Goal: Task Accomplishment & Management: Manage account settings

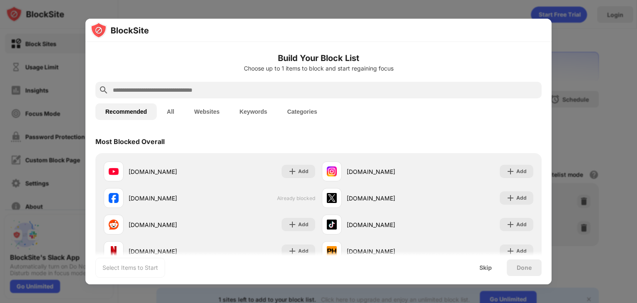
click at [571, 146] on div at bounding box center [318, 151] width 637 height 303
click at [178, 88] on input "text" at bounding box center [325, 90] width 427 height 10
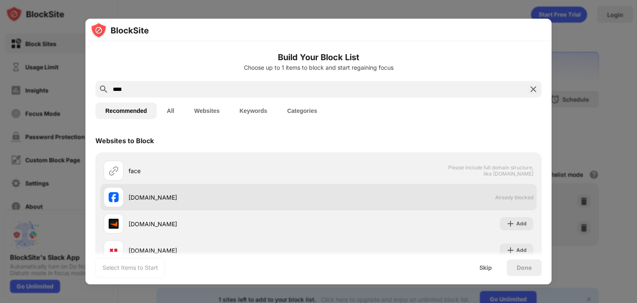
type input "****"
click at [478, 193] on div "facebook.com Already blocked" at bounding box center [318, 197] width 437 height 27
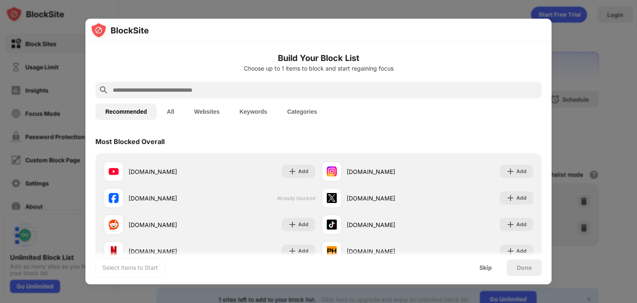
click at [569, 25] on div at bounding box center [318, 151] width 637 height 303
click at [569, 47] on div at bounding box center [318, 151] width 637 height 303
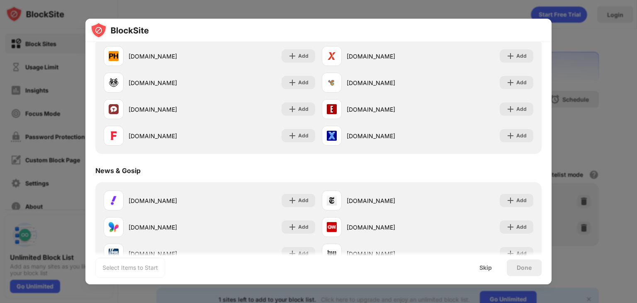
scroll to position [498, 0]
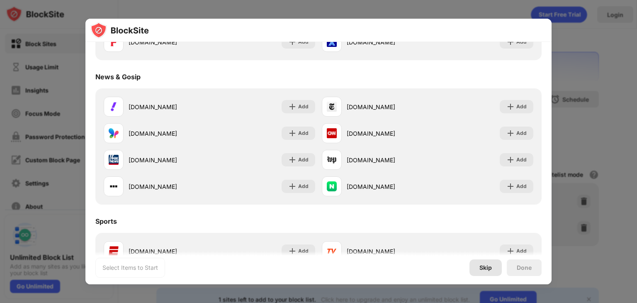
click at [485, 266] on div "Skip" at bounding box center [486, 267] width 12 height 7
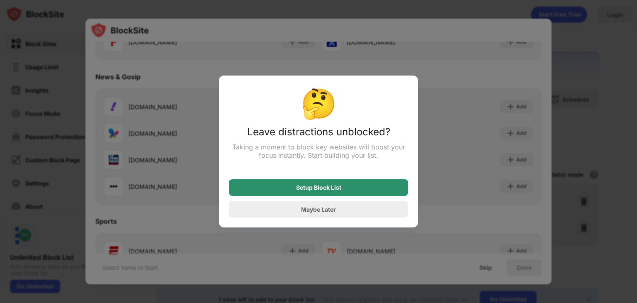
click at [334, 207] on div "Maybe Later" at bounding box center [318, 209] width 35 height 7
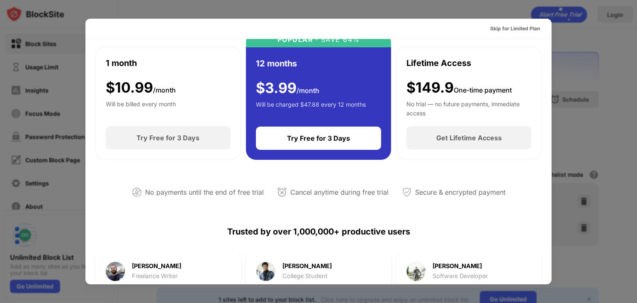
scroll to position [0, 0]
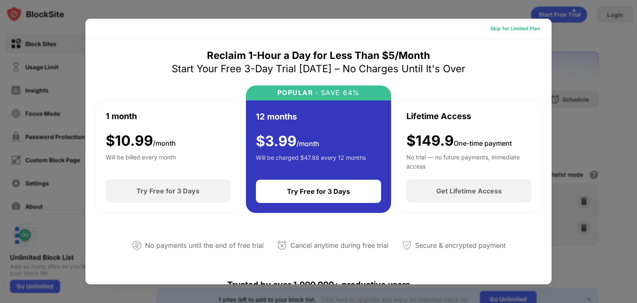
click at [517, 28] on div "Skip for Limited Plan" at bounding box center [516, 28] width 50 height 8
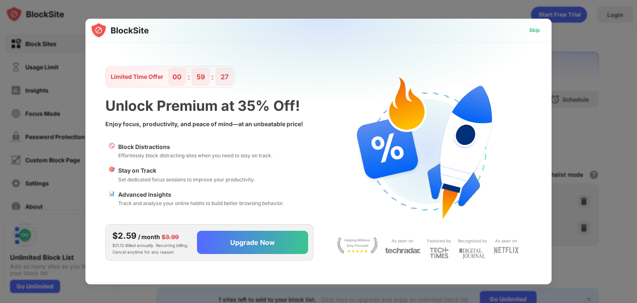
click at [536, 33] on div "Skip" at bounding box center [535, 30] width 11 height 8
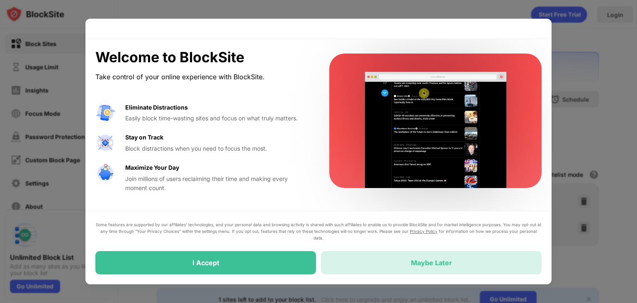
click at [378, 262] on div "Maybe Later" at bounding box center [431, 262] width 221 height 23
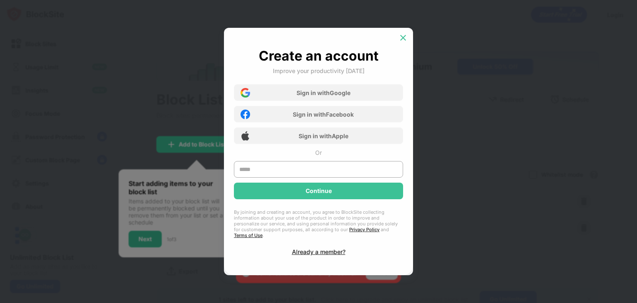
click at [404, 44] on div at bounding box center [403, 37] width 13 height 13
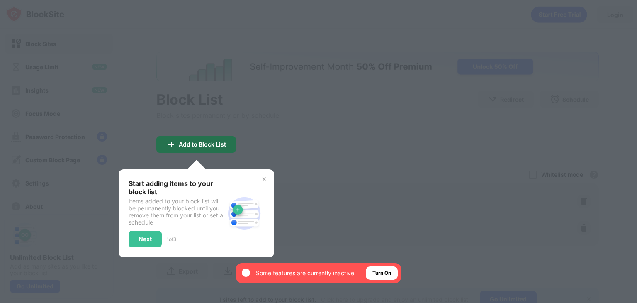
click at [214, 148] on div "Add to Block List" at bounding box center [196, 144] width 80 height 17
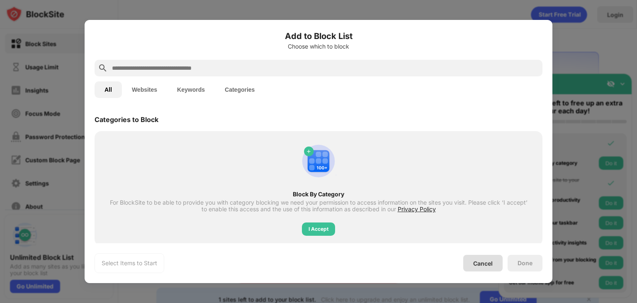
click at [487, 263] on div "Cancel" at bounding box center [484, 263] width 20 height 7
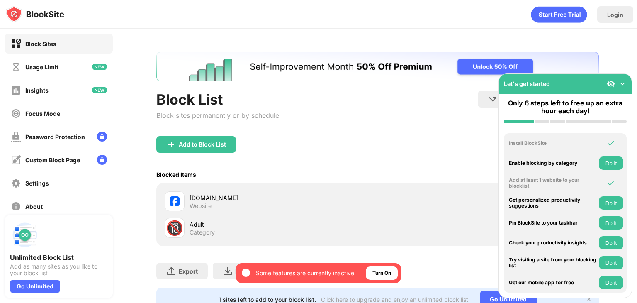
click at [620, 83] on img at bounding box center [623, 84] width 8 height 8
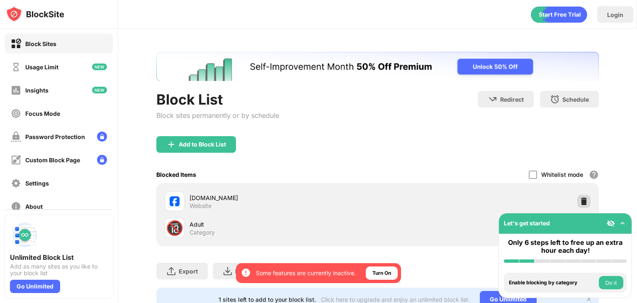
click at [580, 200] on img at bounding box center [584, 201] width 8 height 8
